Goal: Find specific page/section: Find specific page/section

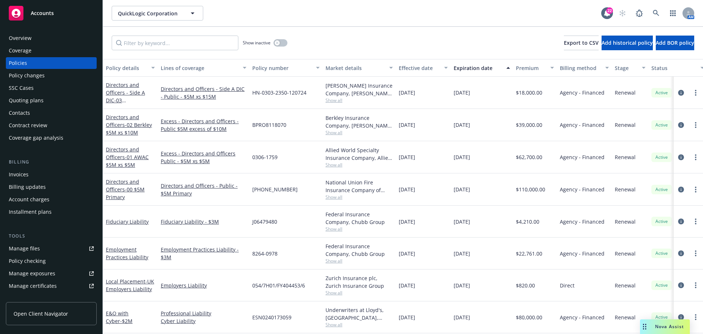
drag, startPoint x: 342, startPoint y: 7, endPoint x: 357, endPoint y: 0, distance: 16.4
click at [342, 7] on div "QuickLogic Corporation QuickLogic Corporation" at bounding box center [356, 13] width 489 height 15
